Goal: Information Seeking & Learning: Learn about a topic

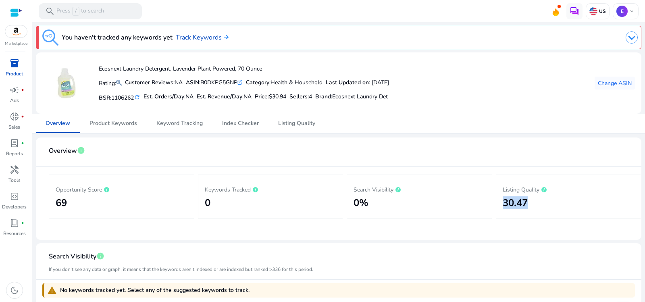
drag, startPoint x: 536, startPoint y: 197, endPoint x: 495, endPoint y: 199, distance: 40.8
click at [496, 199] on div "Listing Quality 30.47" at bounding box center [568, 197] width 145 height 44
click at [293, 117] on span "Listing Quality" at bounding box center [296, 123] width 37 height 19
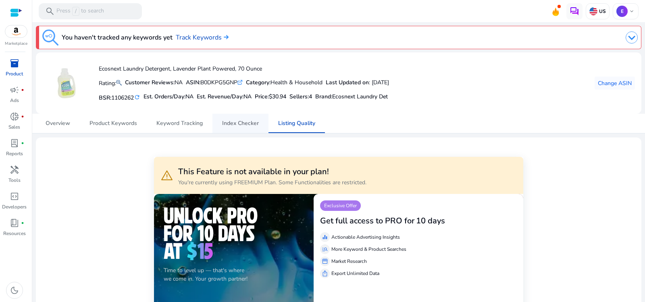
click at [241, 123] on span "Index Checker" at bounding box center [240, 124] width 37 height 6
click at [176, 121] on span "Keyword Tracking" at bounding box center [179, 124] width 46 height 6
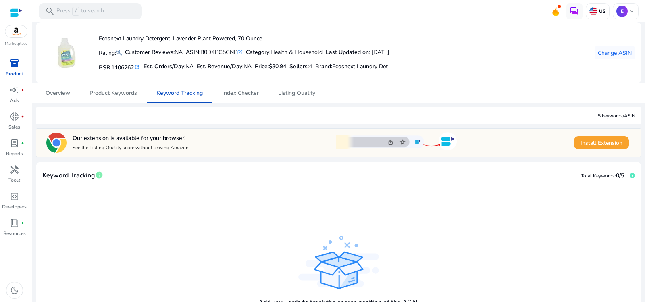
scroll to position [52, 0]
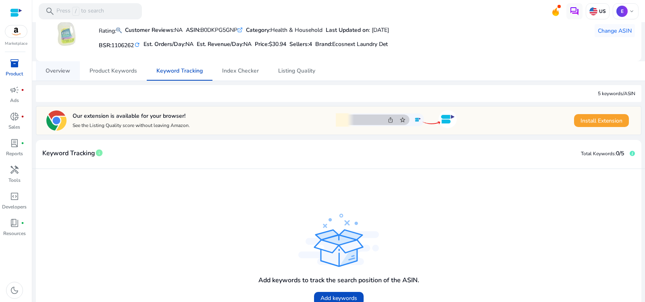
click at [46, 68] on span "Overview" at bounding box center [58, 71] width 25 height 6
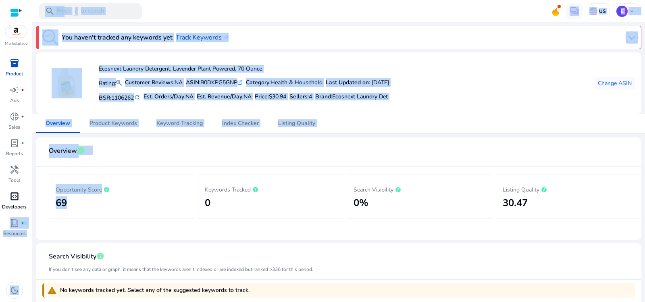
drag, startPoint x: 74, startPoint y: 205, endPoint x: 45, endPoint y: 201, distance: 29.3
click at [25, 205] on mat-sidenav-container "Marketplace inventory_2 Product campaign fiber_manual_record Ads donut_small fi…" at bounding box center [322, 151] width 645 height 302
click at [73, 197] on div "Opportunity Score 69" at bounding box center [122, 196] width 132 height 31
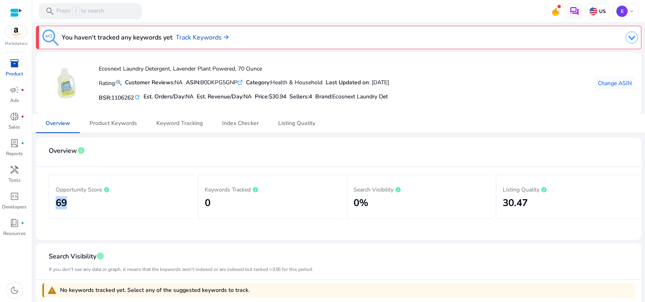
drag, startPoint x: 75, startPoint y: 197, endPoint x: 54, endPoint y: 201, distance: 21.4
click at [54, 201] on div "Opportunity Score 69" at bounding box center [121, 197] width 145 height 44
drag, startPoint x: 345, startPoint y: 186, endPoint x: 484, endPoint y: 185, distance: 139.5
click at [484, 185] on div "Opportunity Score 69 Keywords Tracked 0 Search Visibility 0% Listing Quality 30…" at bounding box center [339, 197] width 580 height 60
click at [507, 191] on p "Listing Quality" at bounding box center [569, 189] width 132 height 10
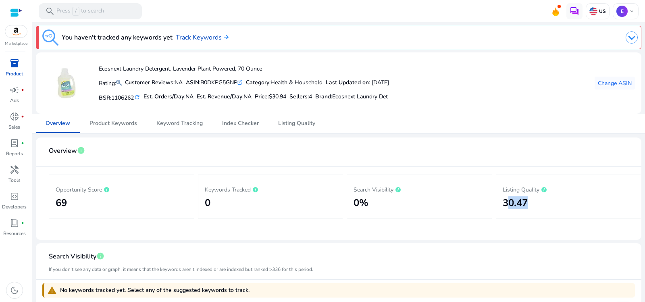
drag, startPoint x: 509, startPoint y: 206, endPoint x: 535, endPoint y: 209, distance: 26.0
click at [535, 209] on div "Listing Quality 30.47" at bounding box center [569, 196] width 132 height 31
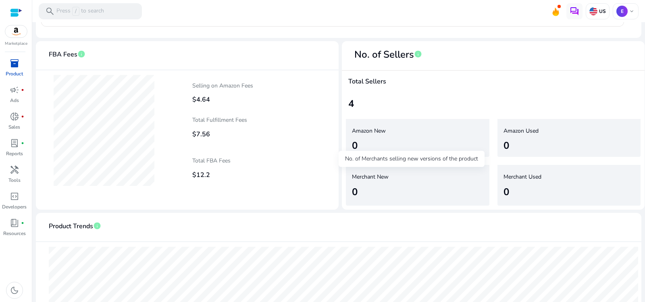
scroll to position [496, 0]
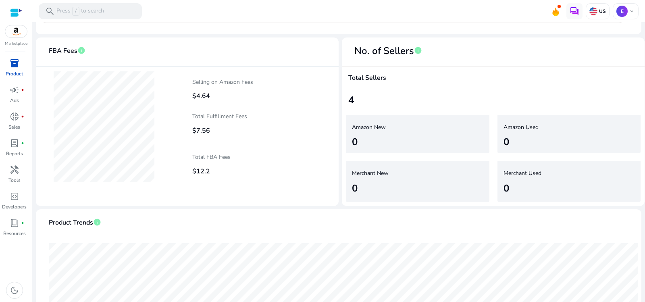
drag, startPoint x: 367, startPoint y: 95, endPoint x: 351, endPoint y: 104, distance: 17.9
click at [351, 104] on div "4" at bounding box center [493, 100] width 290 height 15
drag, startPoint x: 343, startPoint y: 90, endPoint x: 392, endPoint y: 90, distance: 49.6
click at [392, 90] on div "Total Sellers 4" at bounding box center [493, 89] width 303 height 44
drag, startPoint x: 386, startPoint y: 139, endPoint x: 332, endPoint y: 148, distance: 54.4
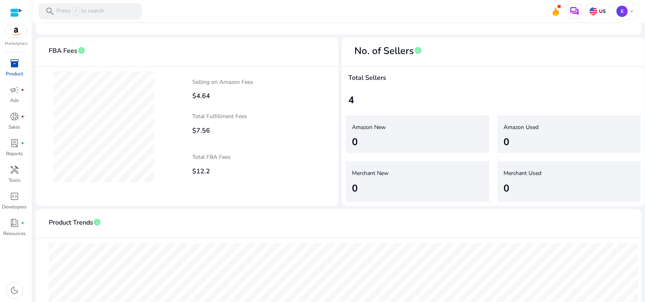
click at [332, 148] on div "FBA Fees info Selling on Amazon Fees $4.64 Selling on Amazon Fees $4.64 Total F…" at bounding box center [339, 122] width 606 height 169
click at [372, 155] on div "Amazon New 0" at bounding box center [418, 134] width 152 height 46
drag, startPoint x: 504, startPoint y: 150, endPoint x: 481, endPoint y: 156, distance: 23.1
click at [481, 156] on div "Amazon New 0 Amazon Used 0 Merchant New 0 Merchant Used 0" at bounding box center [493, 158] width 303 height 95
click at [524, 187] on div "0" at bounding box center [564, 188] width 121 height 15
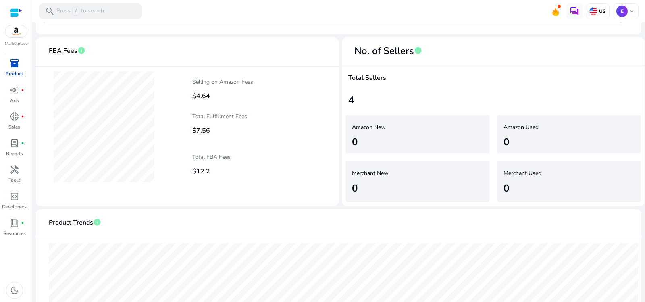
drag, startPoint x: 518, startPoint y: 188, endPoint x: 457, endPoint y: 197, distance: 61.9
click at [457, 197] on div "Amazon New 0 Amazon Used 0 Merchant New 0 Merchant Used 0" at bounding box center [493, 158] width 303 height 95
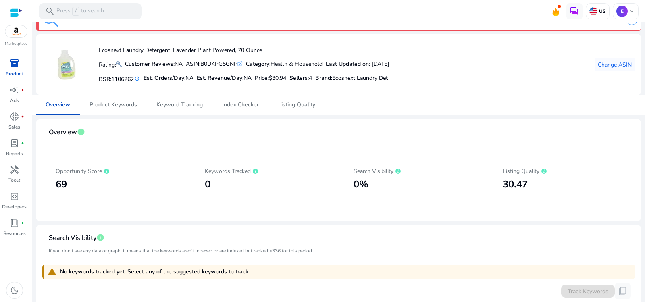
scroll to position [0, 0]
